Goal: Manage account settings

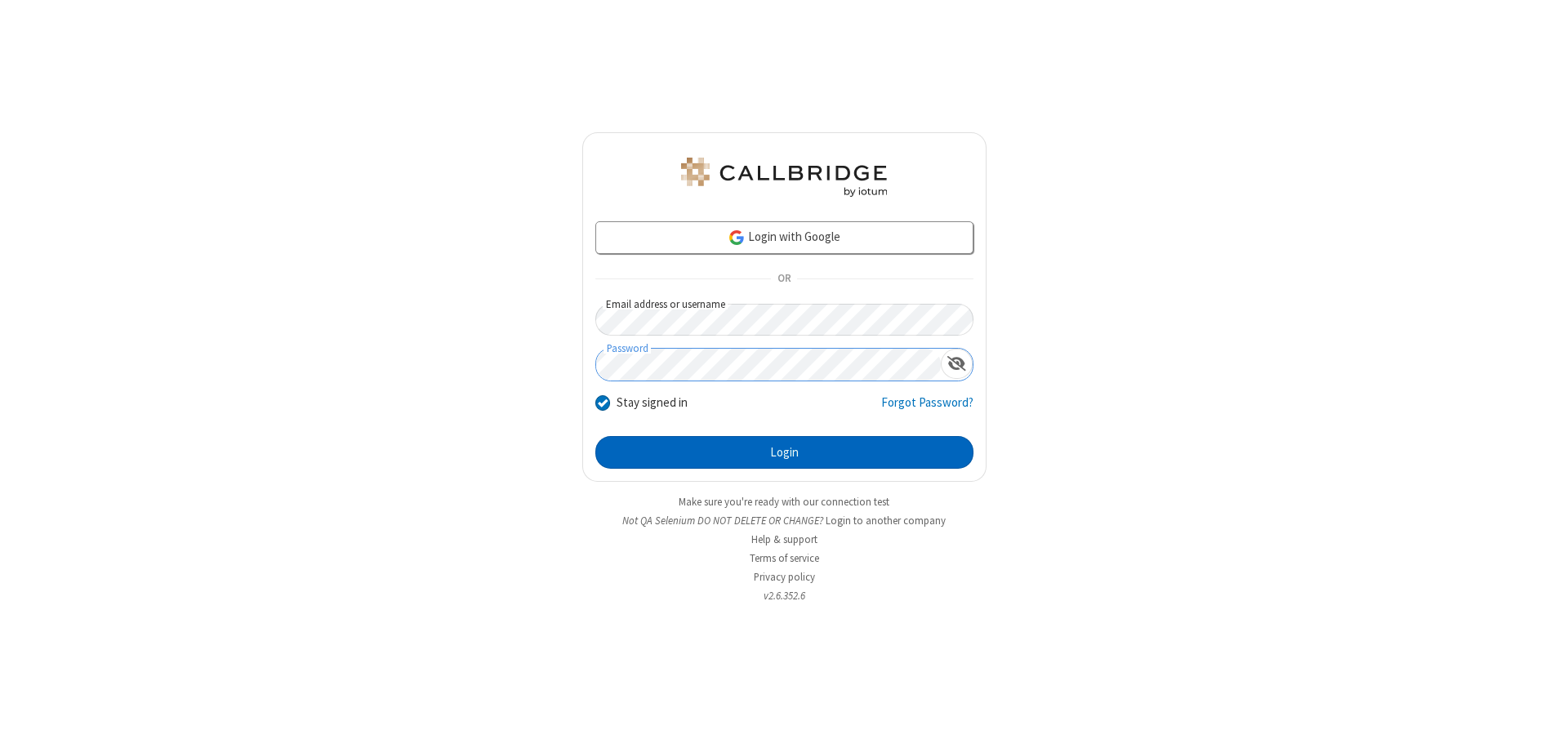
click at [784, 452] on button "Login" at bounding box center [784, 452] width 378 height 33
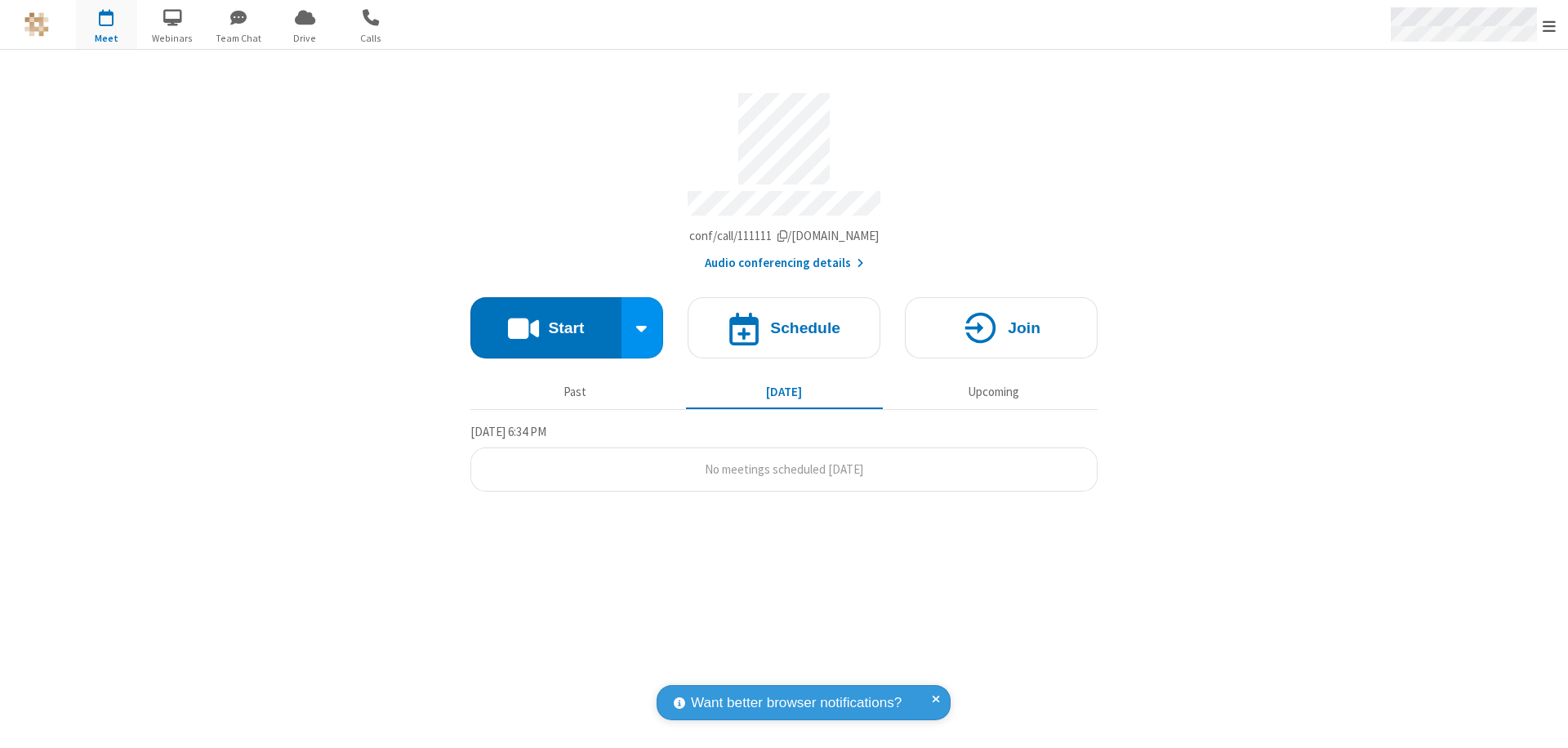
click at [1549, 25] on span "Open menu" at bounding box center [1548, 26] width 13 height 16
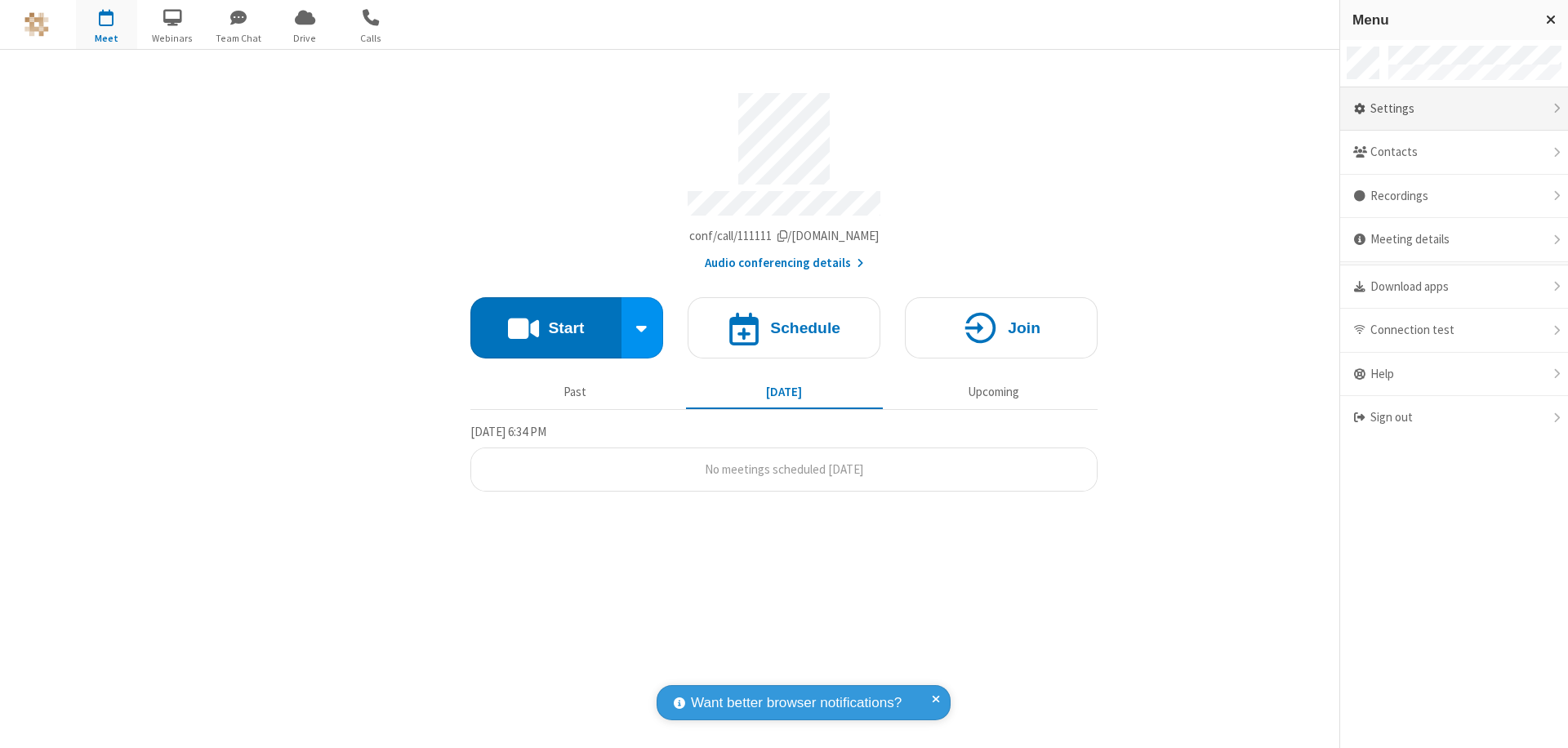
click at [1454, 109] on div "Settings" at bounding box center [1453, 109] width 227 height 44
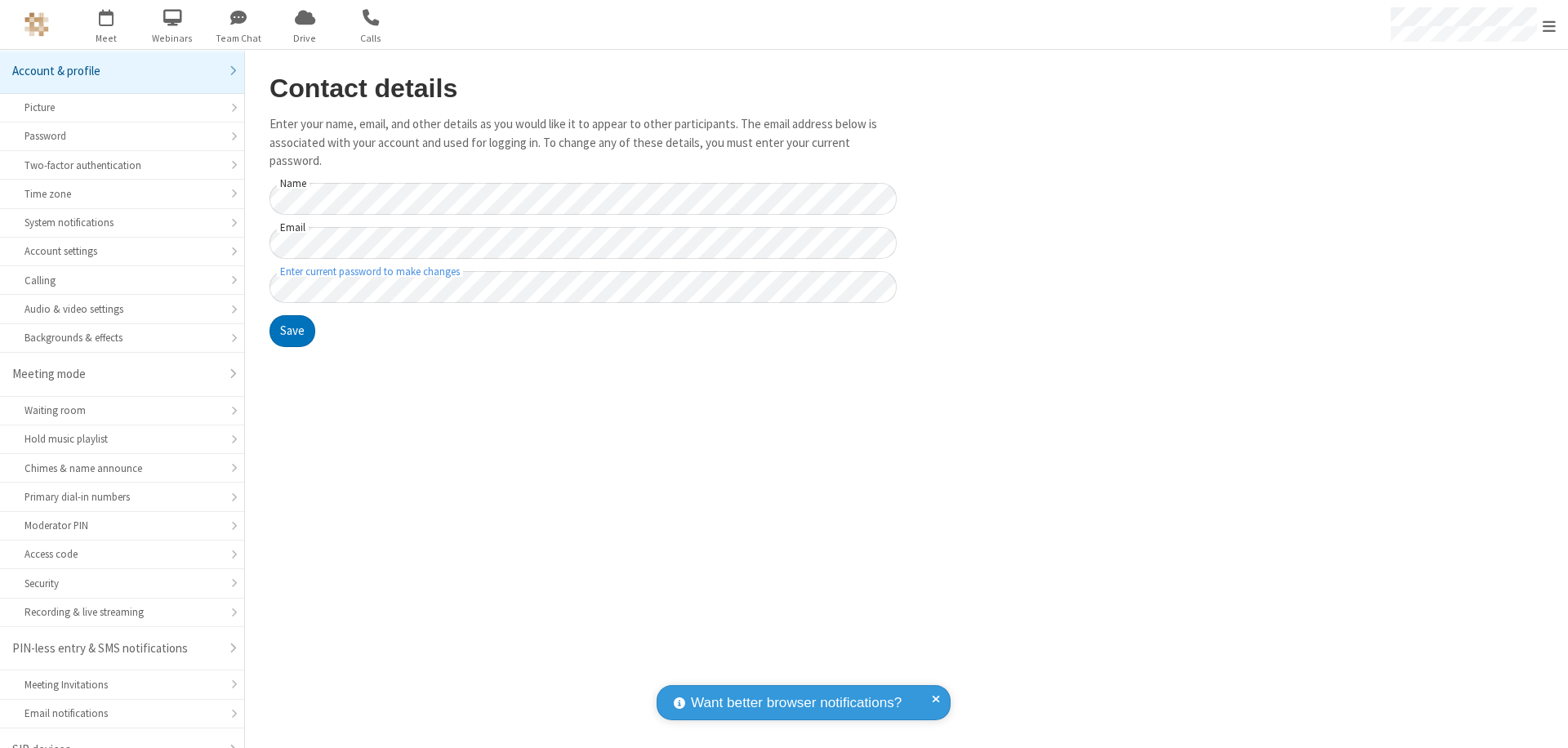
scroll to position [23, 0]
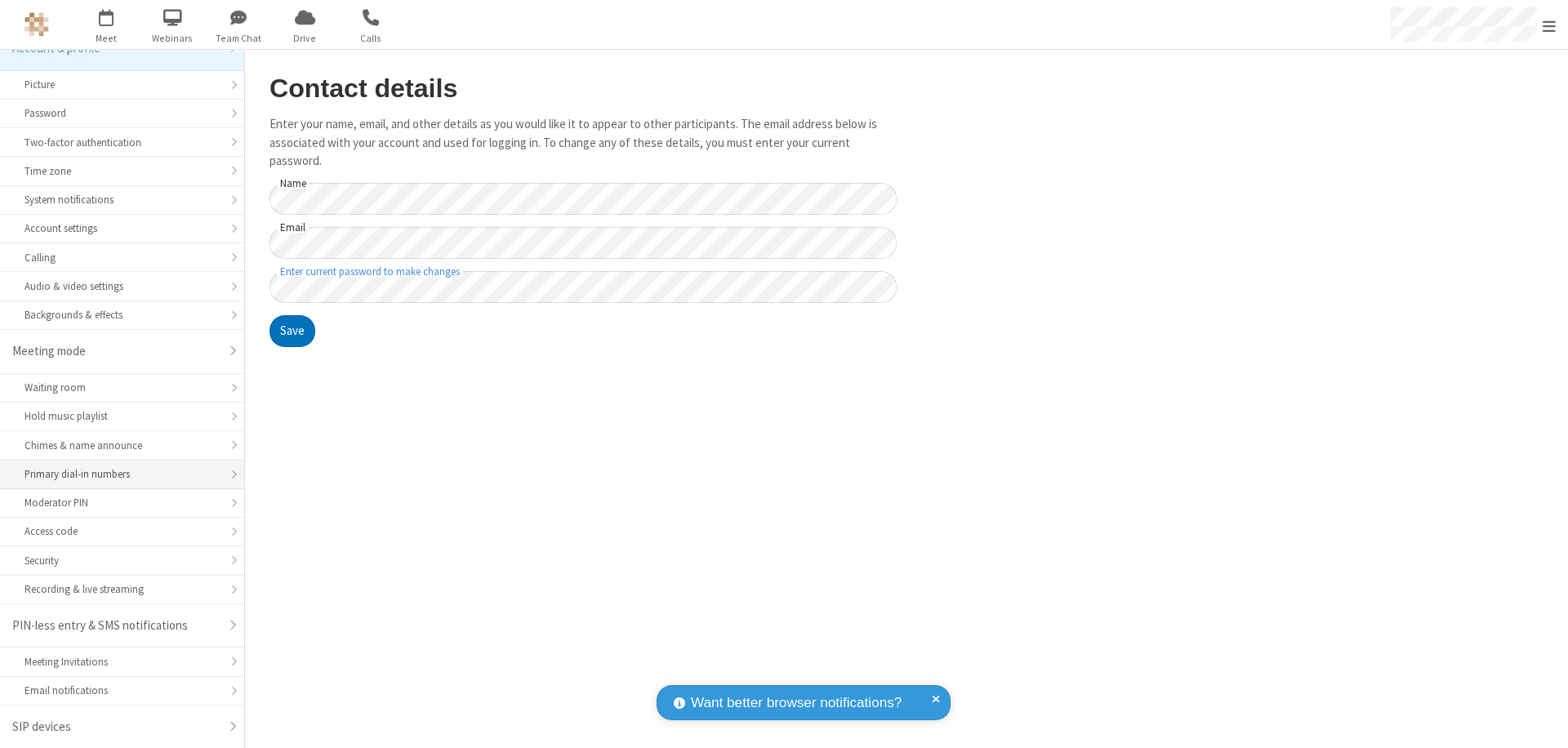
click at [116, 474] on div "Primary dial-in numbers" at bounding box center [122, 474] width 195 height 15
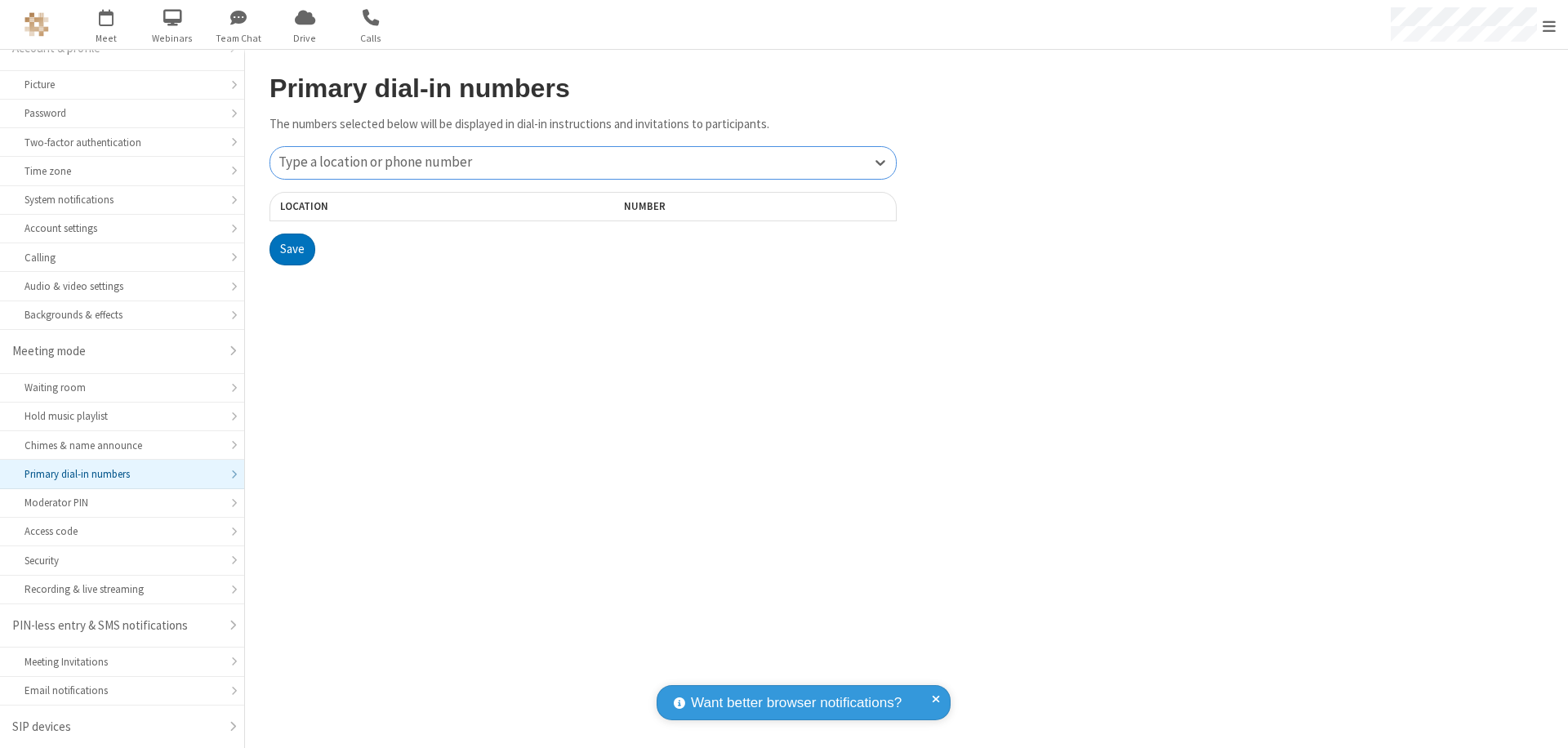
click at [583, 162] on div "Type a location or phone number" at bounding box center [583, 162] width 626 height 32
type input "[PHONE_NUMBER]"
